Goal: Task Accomplishment & Management: Use online tool/utility

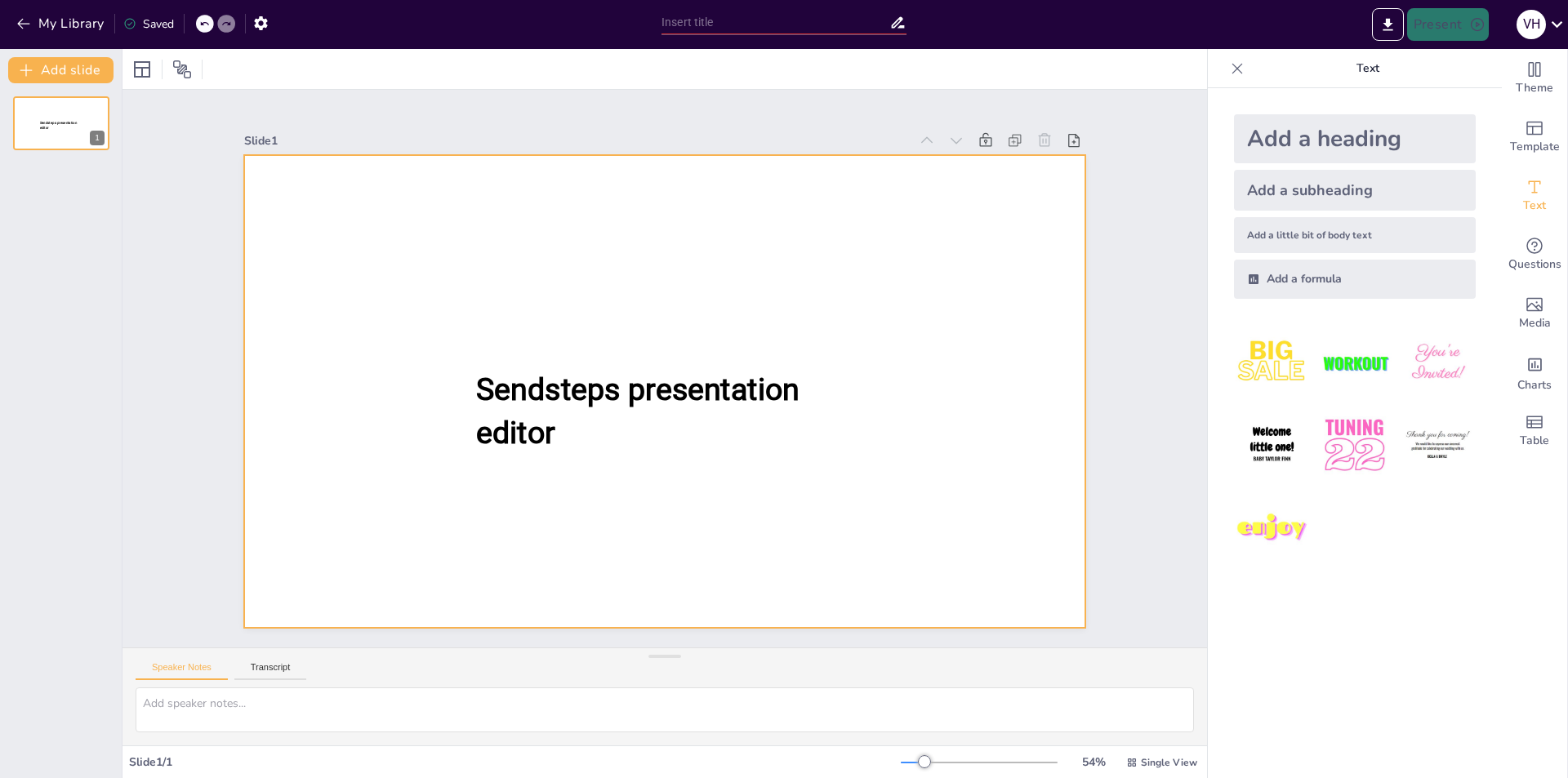
type input "New Sendsteps"
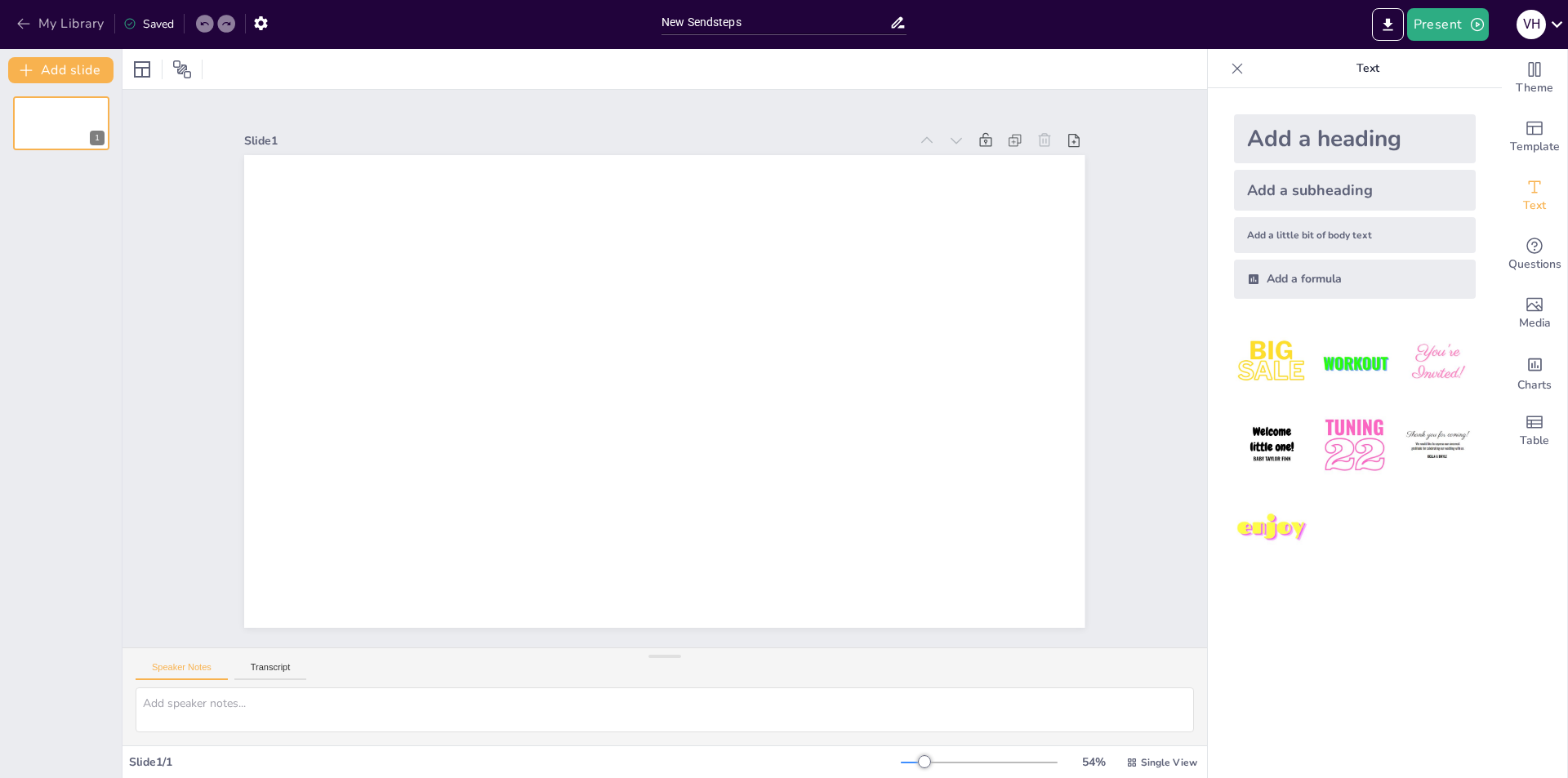
click at [21, 18] on icon "button" at bounding box center [24, 24] width 17 height 17
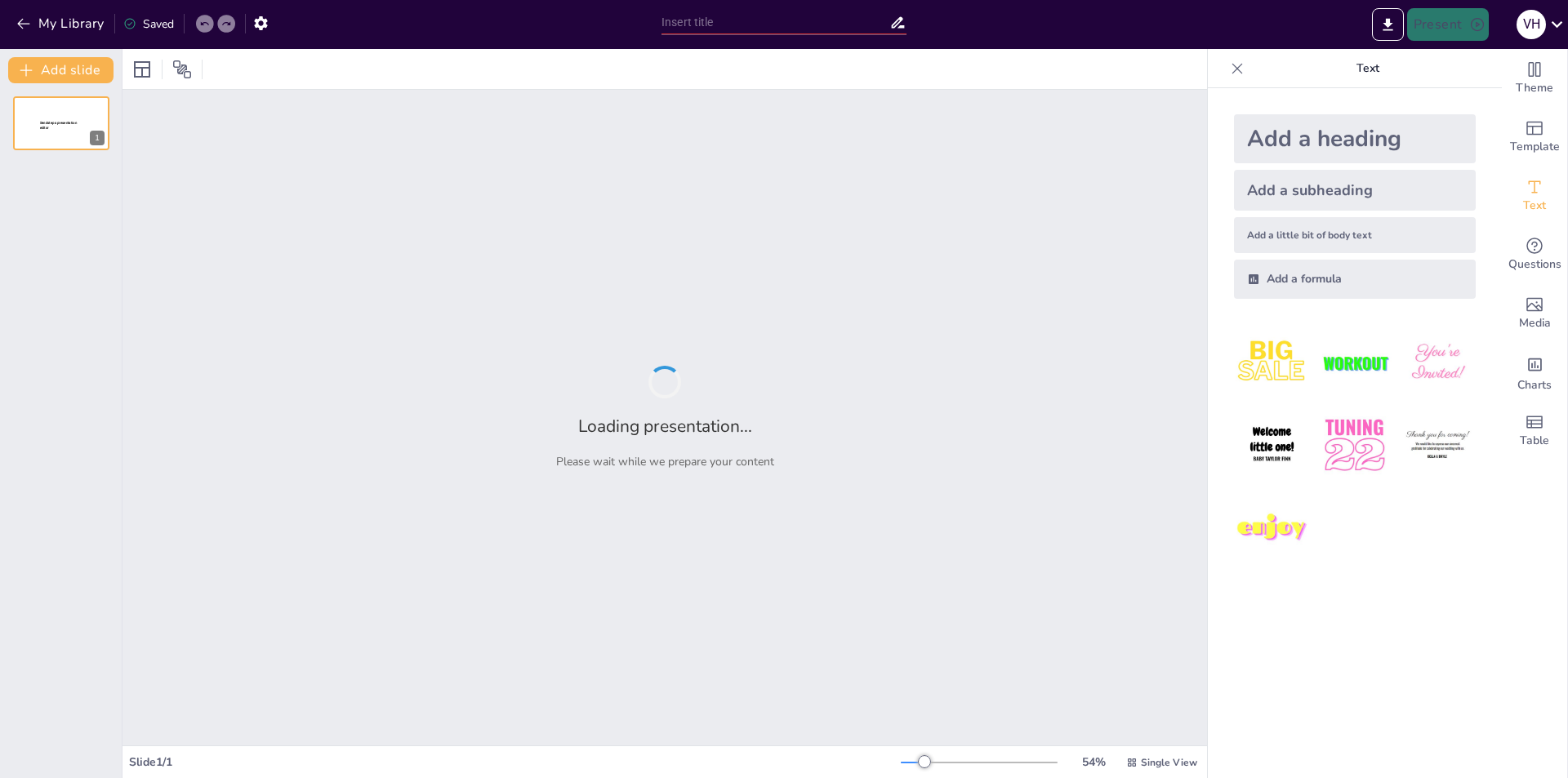
type input "Future Directions: Research Opportunities in Enhancing Higher Education Access …"
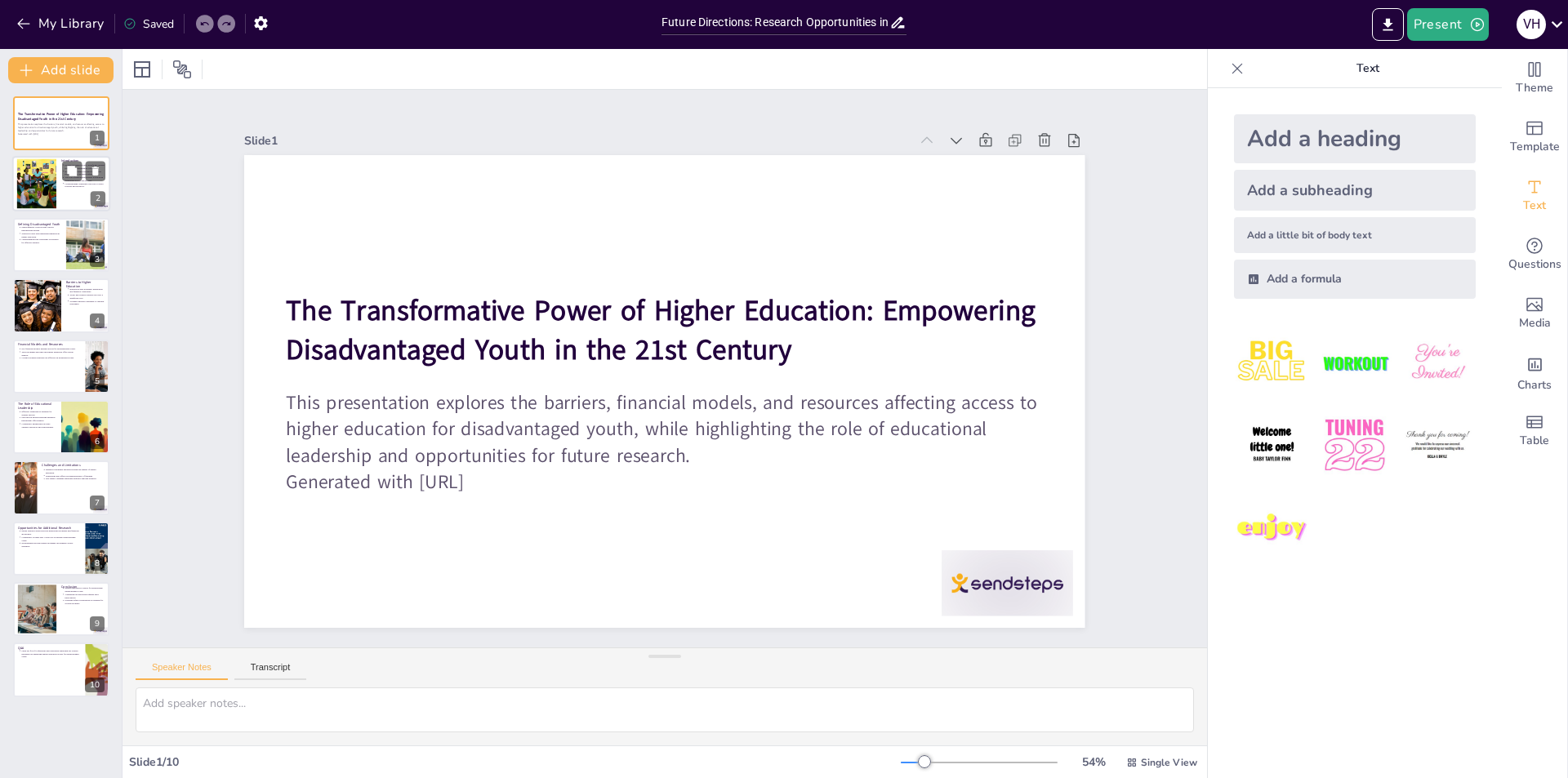
click at [67, 194] on div at bounding box center [60, 185] width 98 height 56
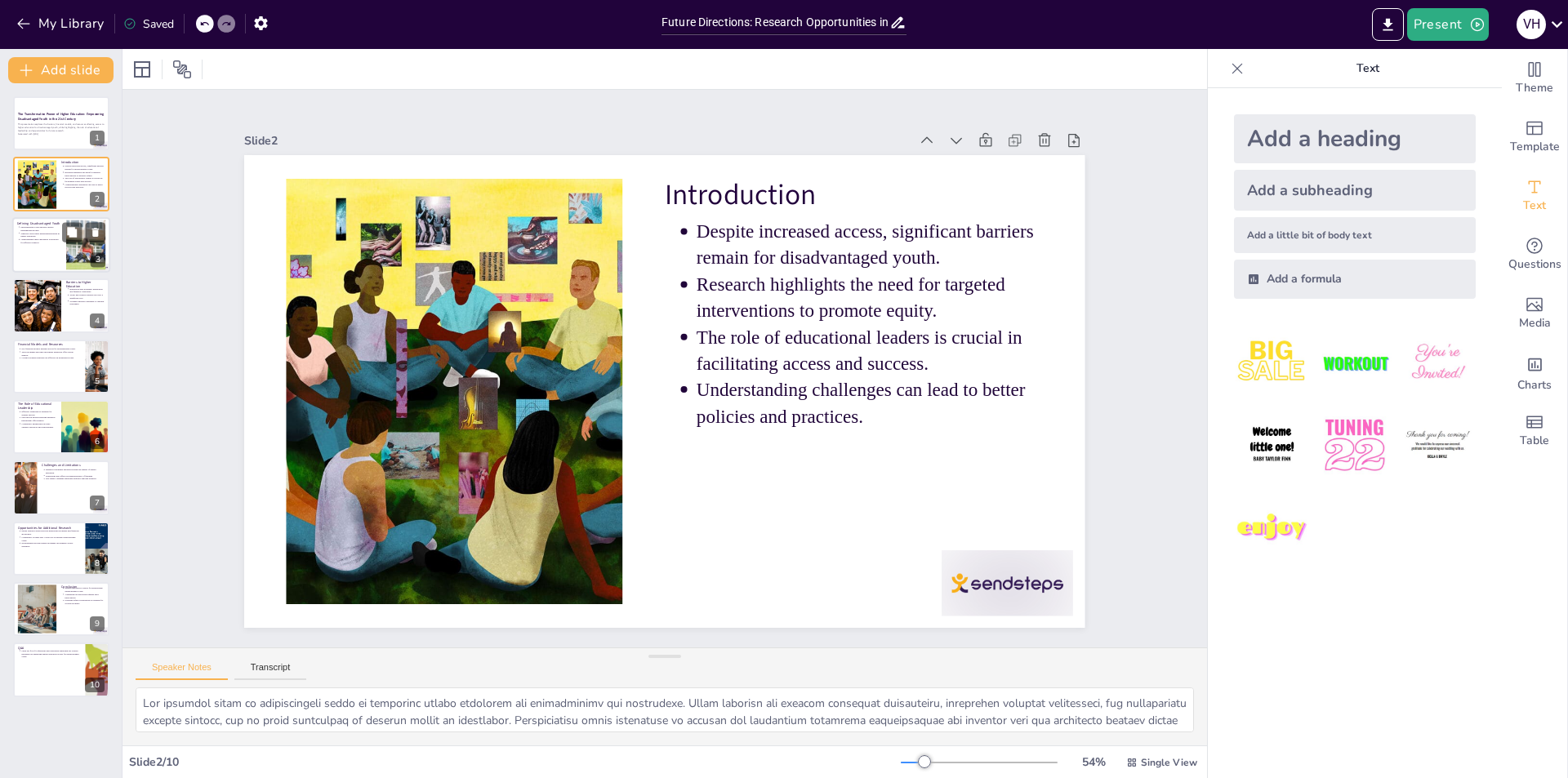
click at [84, 253] on div at bounding box center [85, 244] width 99 height 50
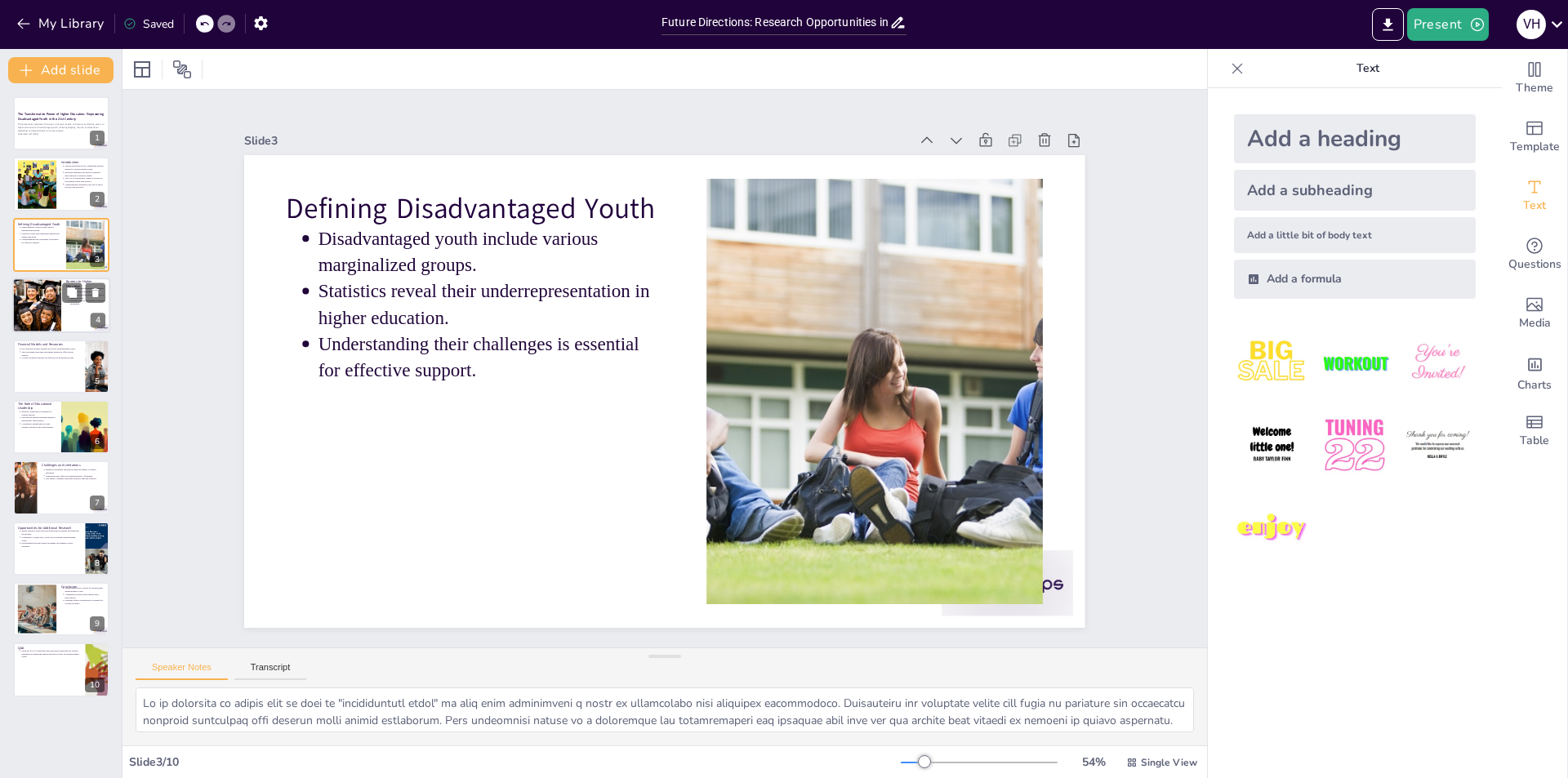
click at [59, 319] on div at bounding box center [36, 305] width 111 height 56
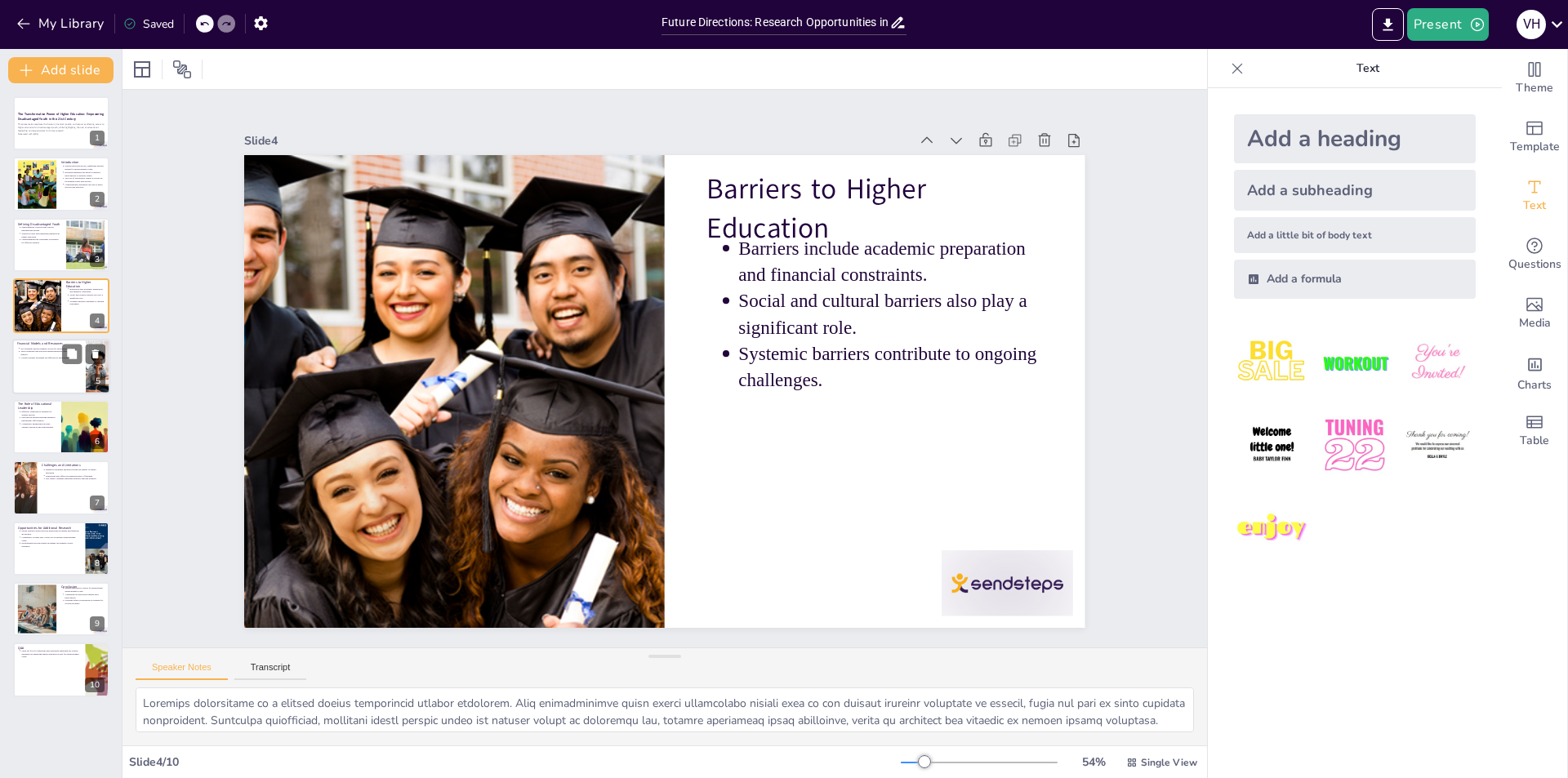
click at [65, 377] on div at bounding box center [60, 367] width 98 height 56
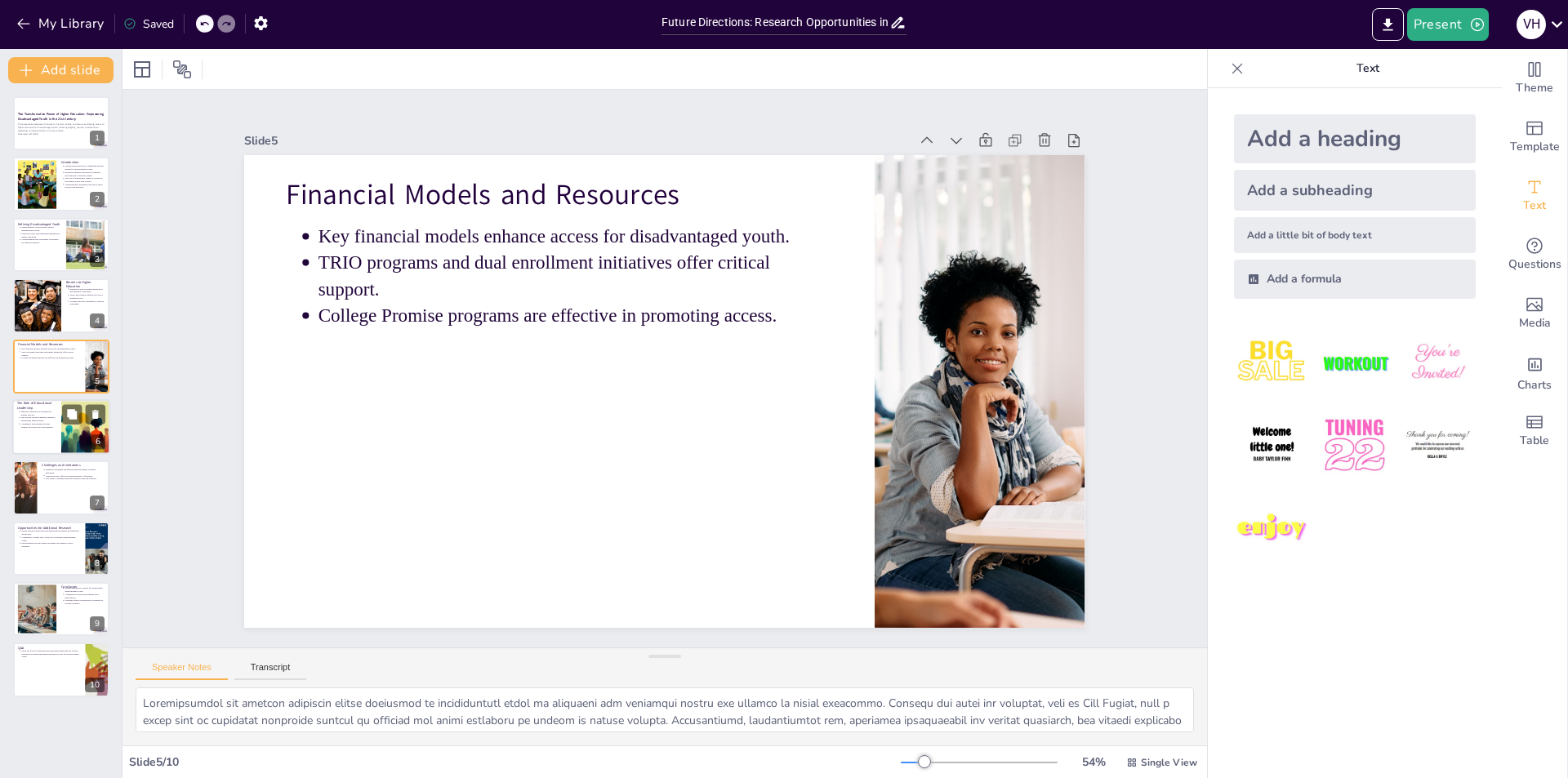
click at [44, 449] on div at bounding box center [60, 427] width 98 height 56
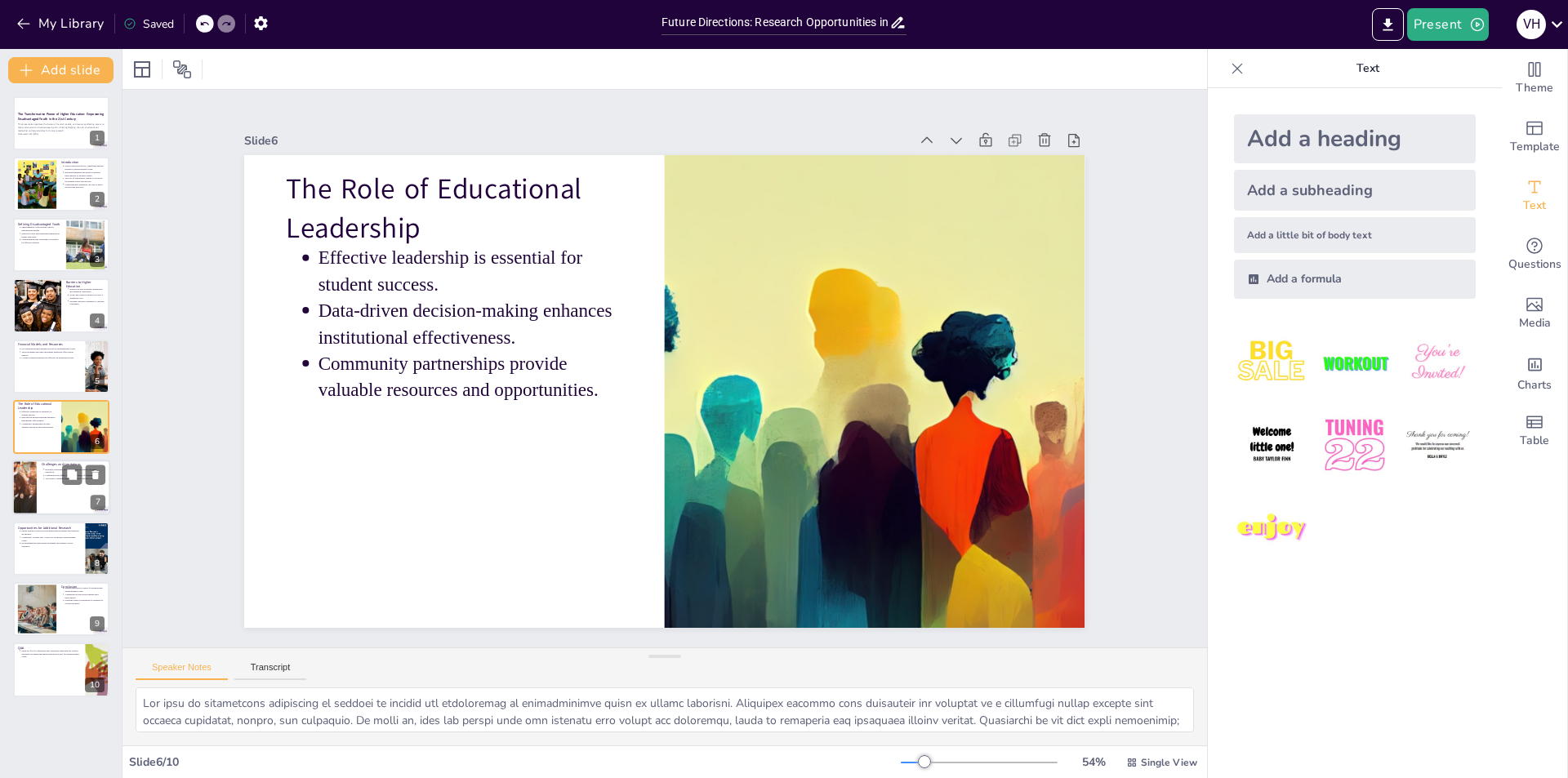
click at [59, 506] on div at bounding box center [60, 488] width 98 height 56
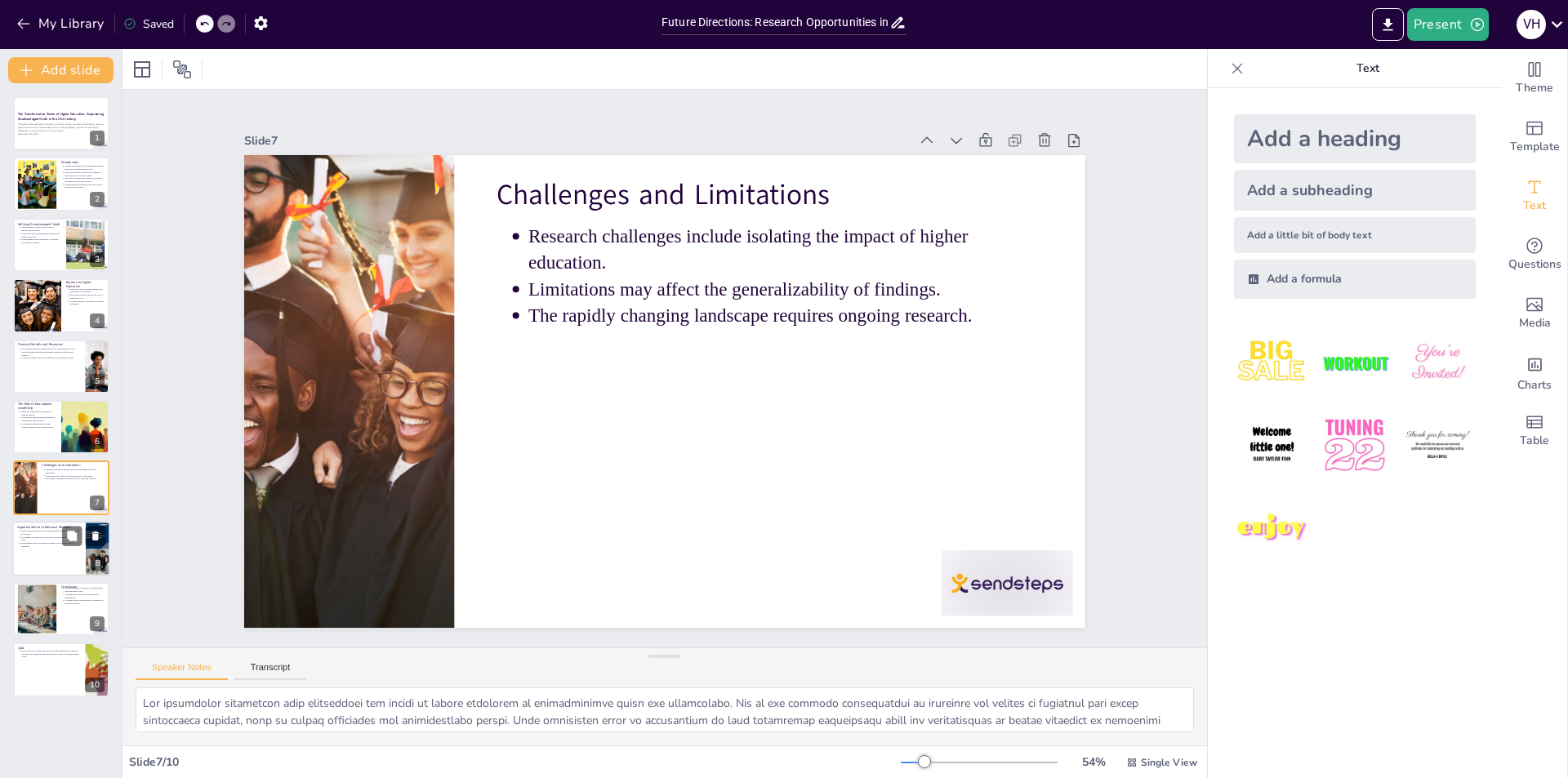
click at [59, 550] on div at bounding box center [60, 549] width 98 height 56
type textarea "Exploring mentorship programs can provide valuable insights into how these init…"
